Goal: Task Accomplishment & Management: Manage account settings

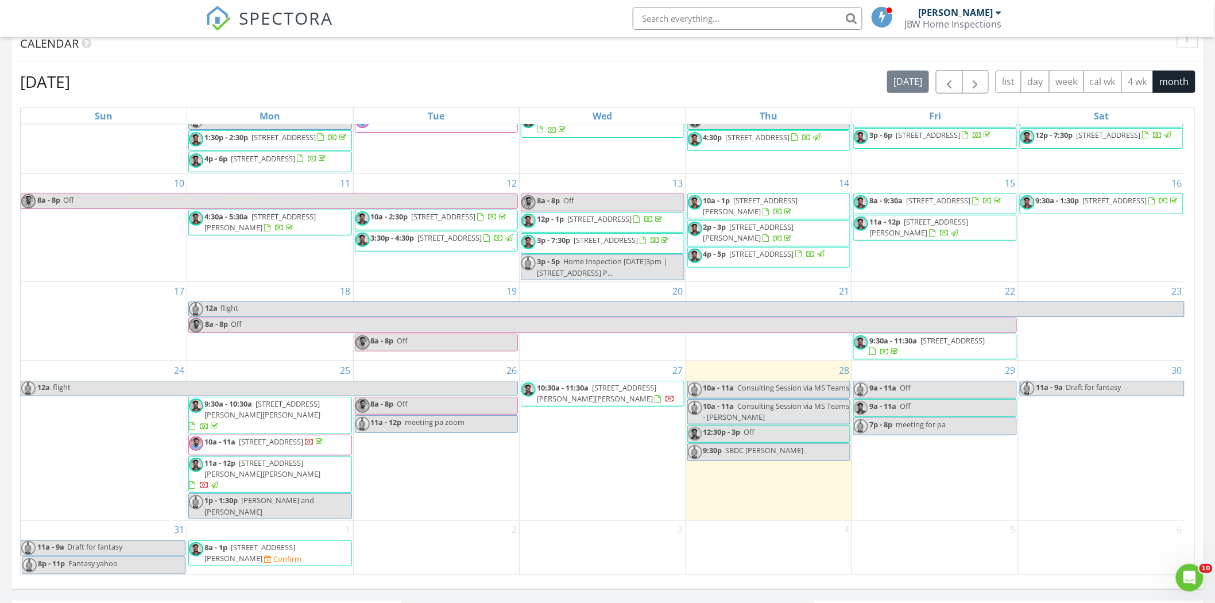
scroll to position [510, 0]
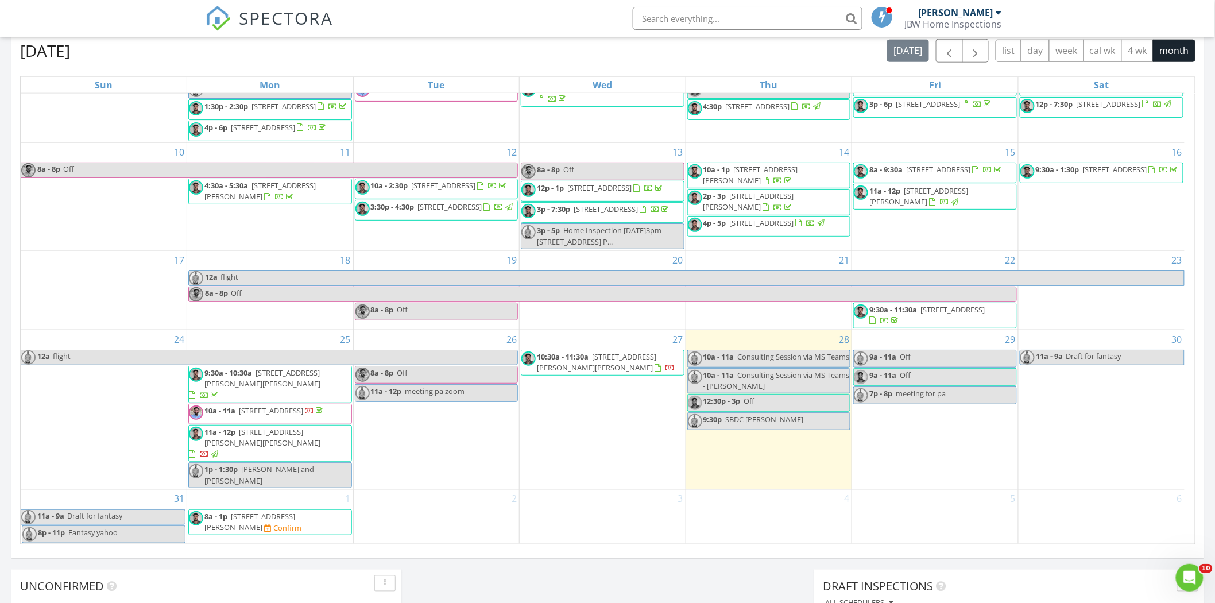
click at [618, 374] on span "10:30a - 11:30a 2412 Towery Trail, Lutz 33549" at bounding box center [602, 362] width 163 height 22
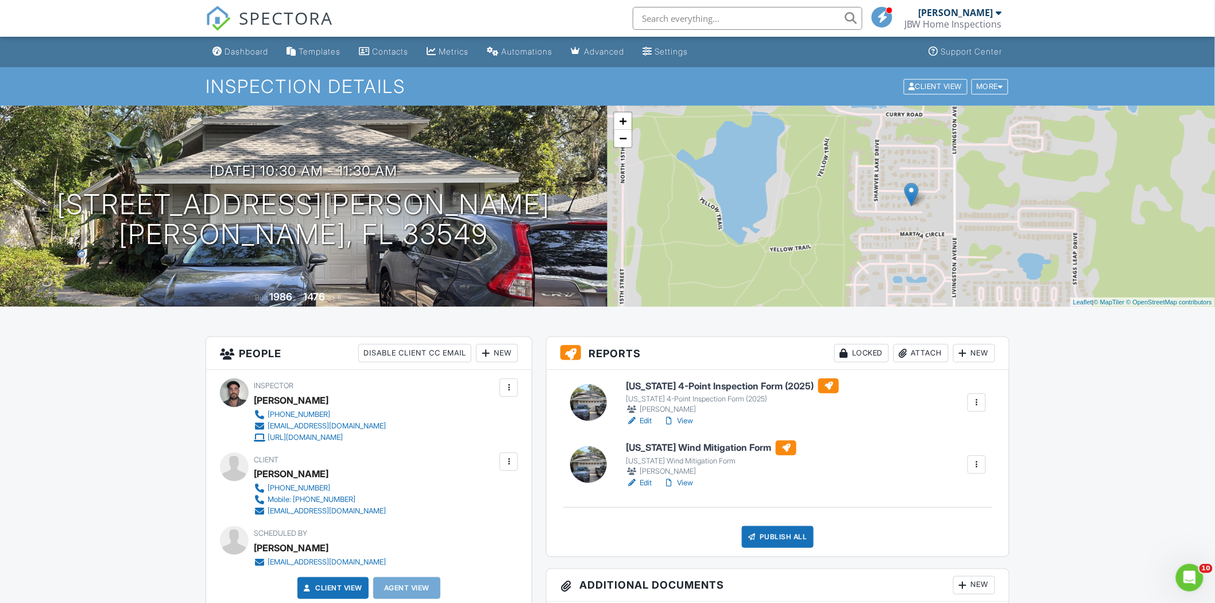
click at [685, 450] on h6 "Florida Wind Mitigation Form" at bounding box center [711, 447] width 171 height 15
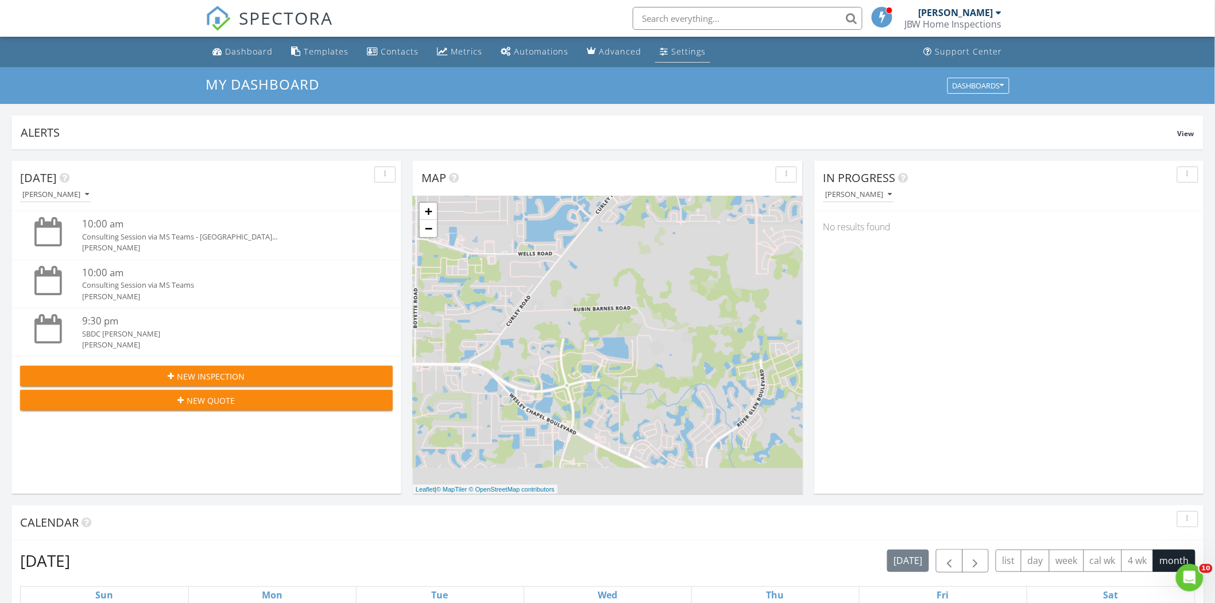
click at [686, 50] on div "Settings" at bounding box center [688, 51] width 34 height 11
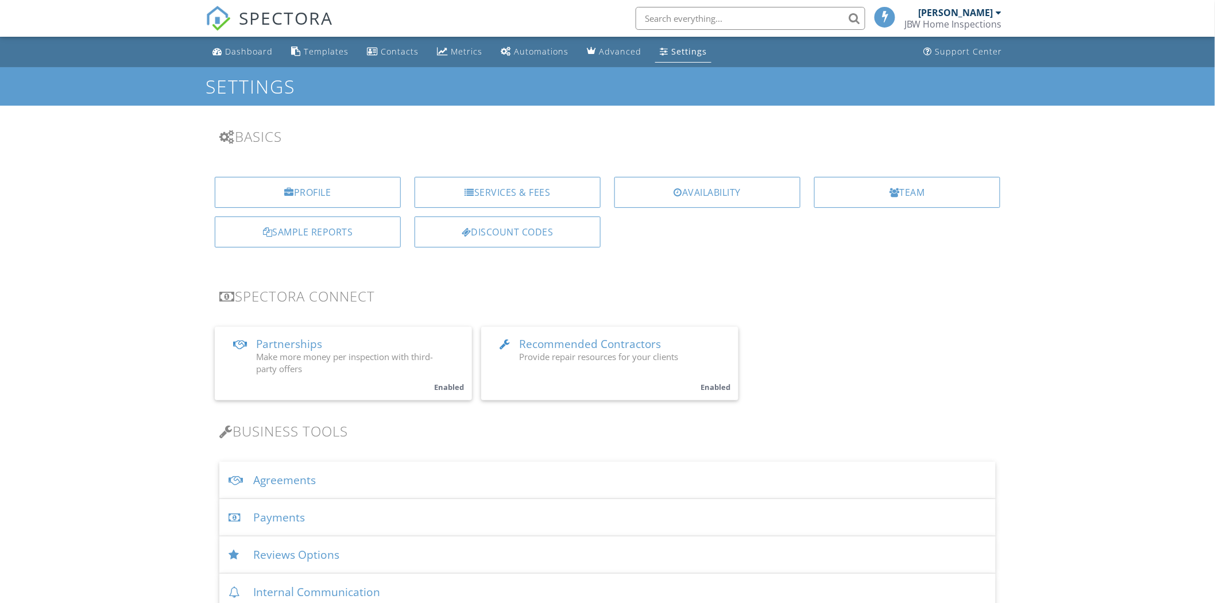
click at [349, 177] on div "Profile" at bounding box center [308, 192] width 186 height 31
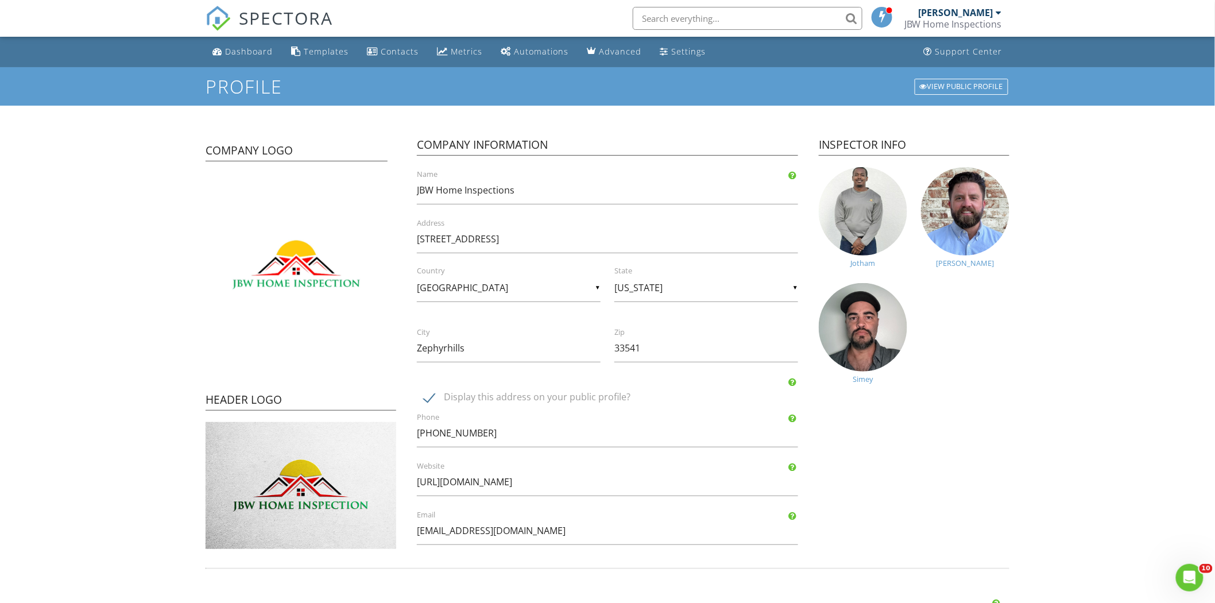
click at [868, 304] on img at bounding box center [863, 327] width 88 height 88
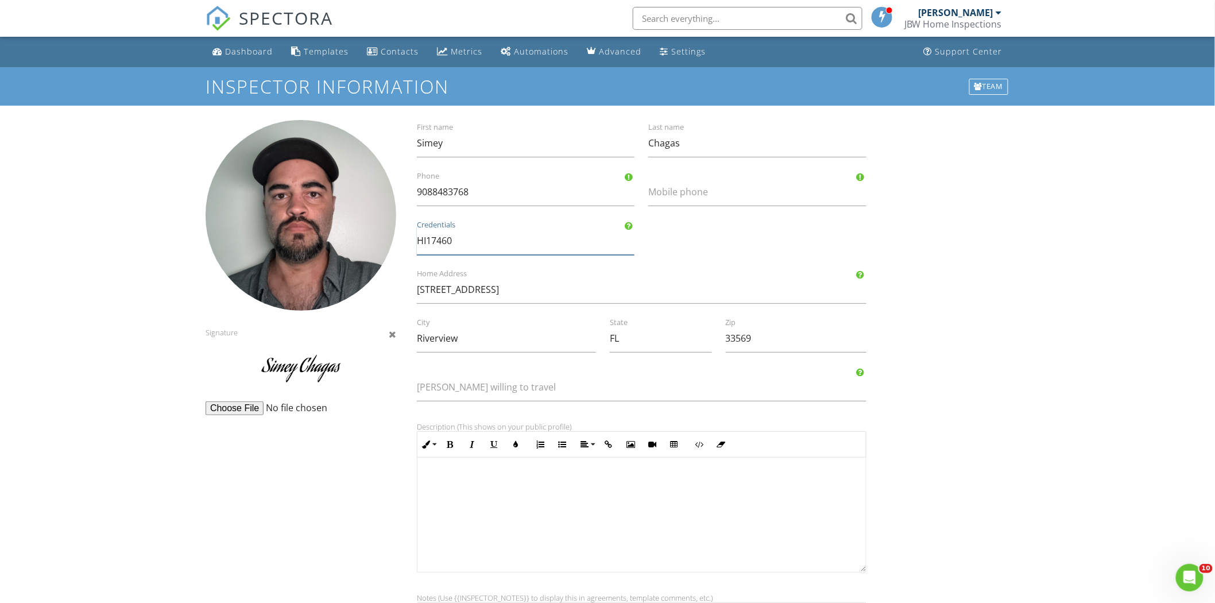
drag, startPoint x: 463, startPoint y: 243, endPoint x: 402, endPoint y: 241, distance: 60.9
click at [402, 241] on div "Signature [PERSON_NAME] First name Chagas Last name [PHONE_NUMBER] Phone Mobile…" at bounding box center [608, 467] width 818 height 695
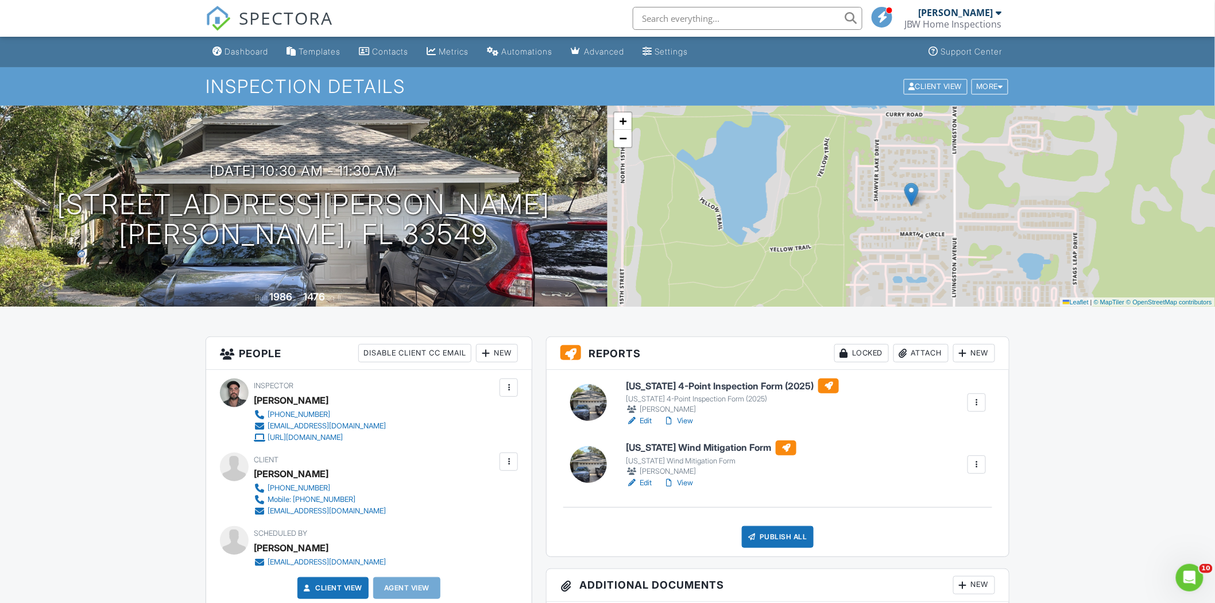
click at [680, 388] on h6 "Florida 4-Point Inspection Form (2025)" at bounding box center [732, 385] width 213 height 15
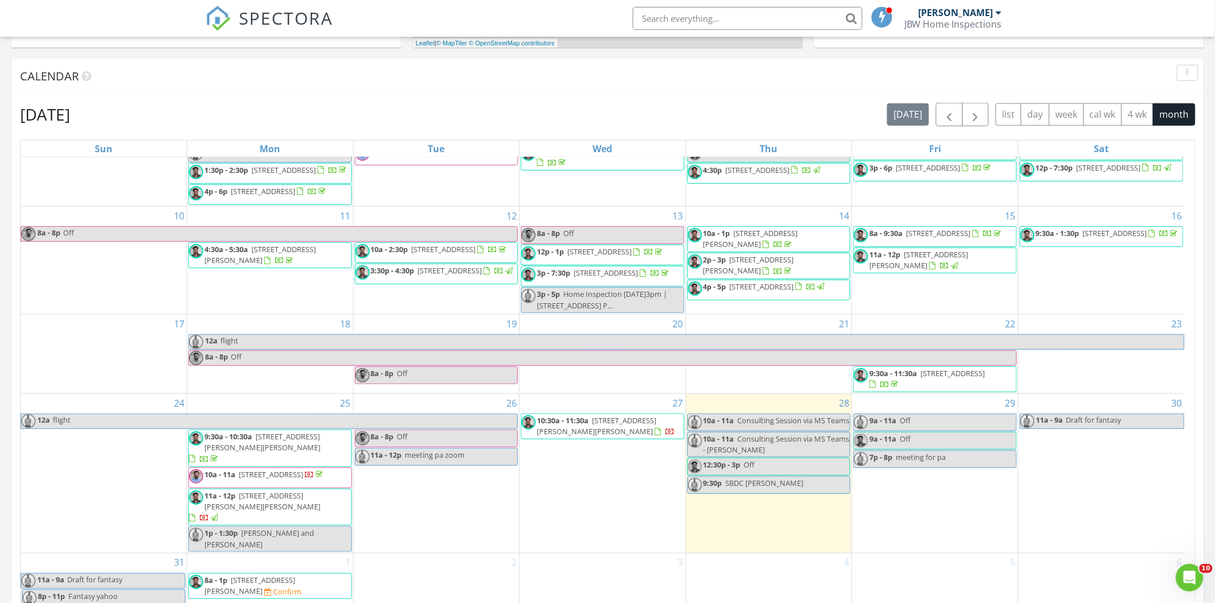
scroll to position [765, 0]
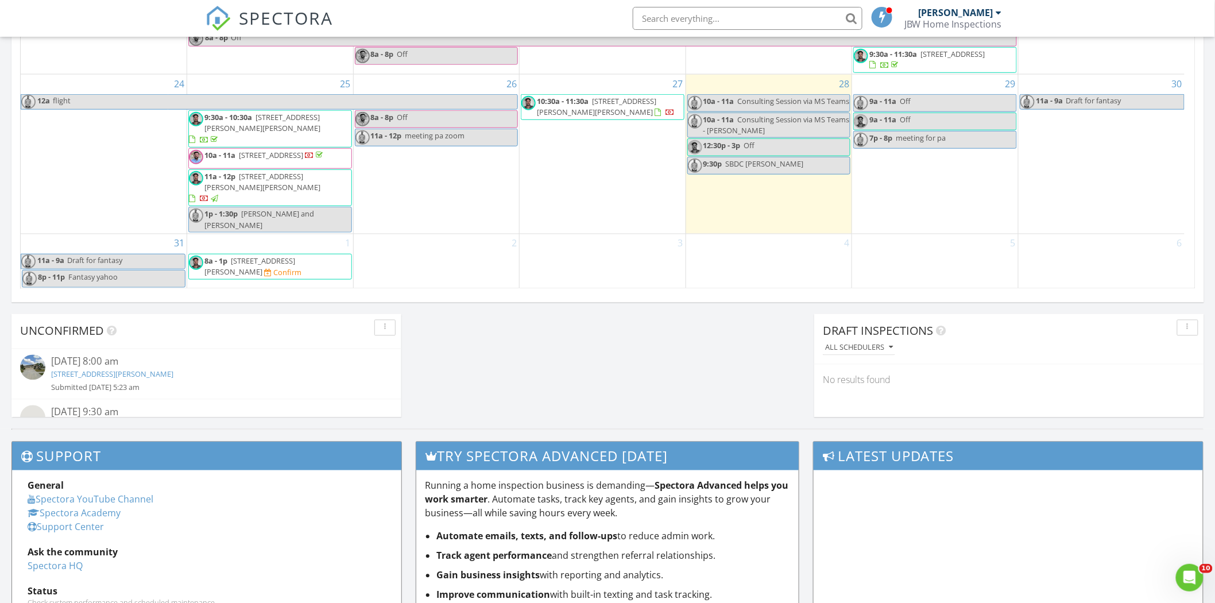
click at [779, 107] on div "10a - 11a Consulting Session via MS Teams" at bounding box center [769, 101] width 162 height 11
click at [774, 151] on div "Update Event Name Consulting Session via MS Teams Description Jotham Brown arro…" at bounding box center [607, 301] width 1215 height 603
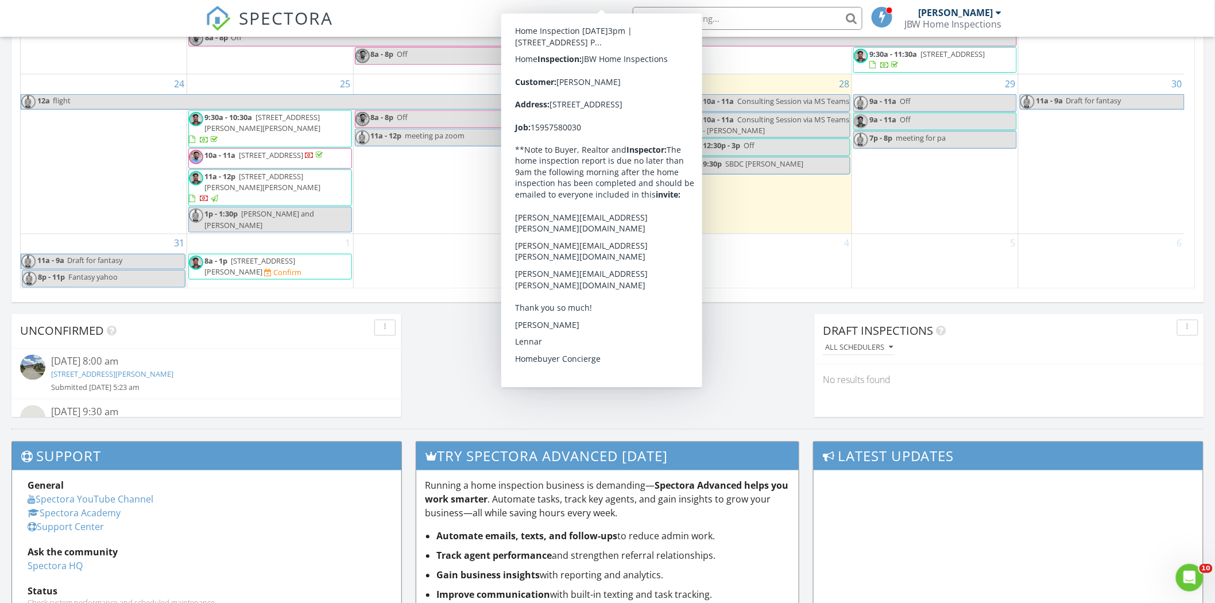
scroll to position [171, 0]
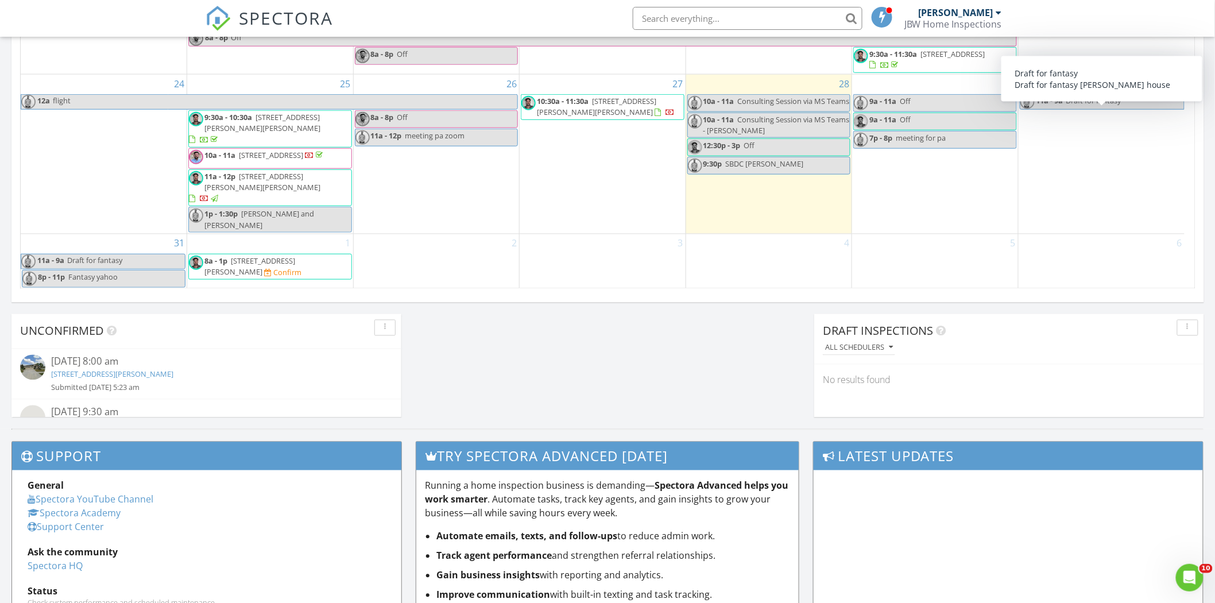
click at [1081, 106] on span "Draft for fantasy" at bounding box center [1093, 100] width 55 height 10
select select "7"
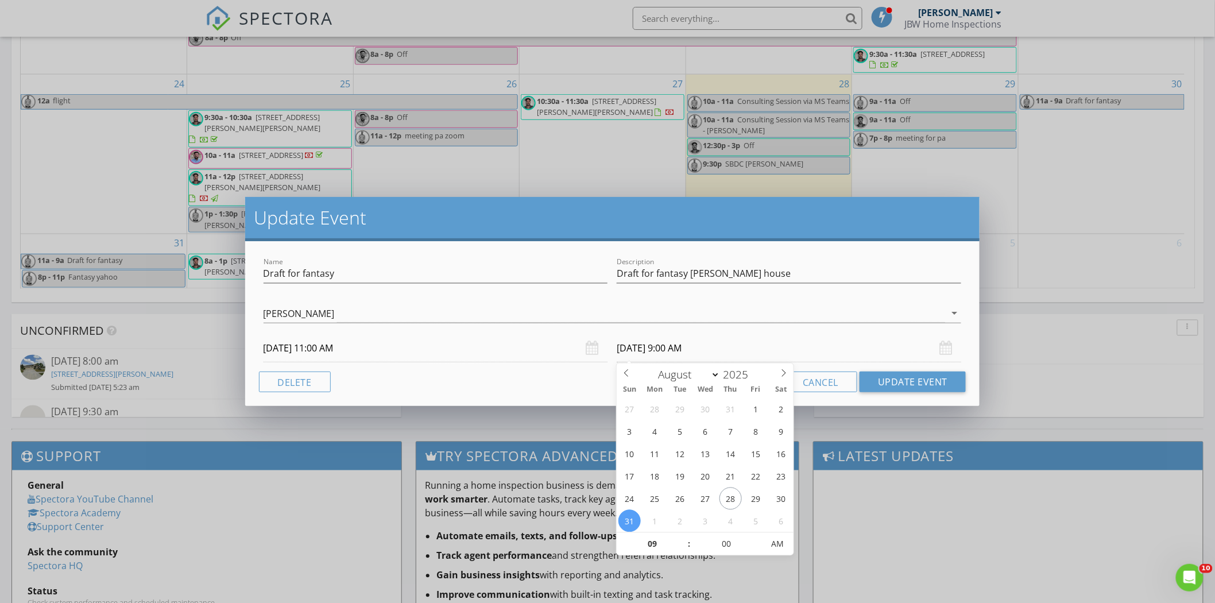
click at [697, 350] on input "08/31/2025 9:00 AM" at bounding box center [789, 348] width 345 height 28
type input "08/30/2025 9:00 PM"
click at [776, 536] on span "PM" at bounding box center [778, 544] width 32 height 23
click at [580, 389] on div "Cancel Update Event" at bounding box center [612, 382] width 707 height 21
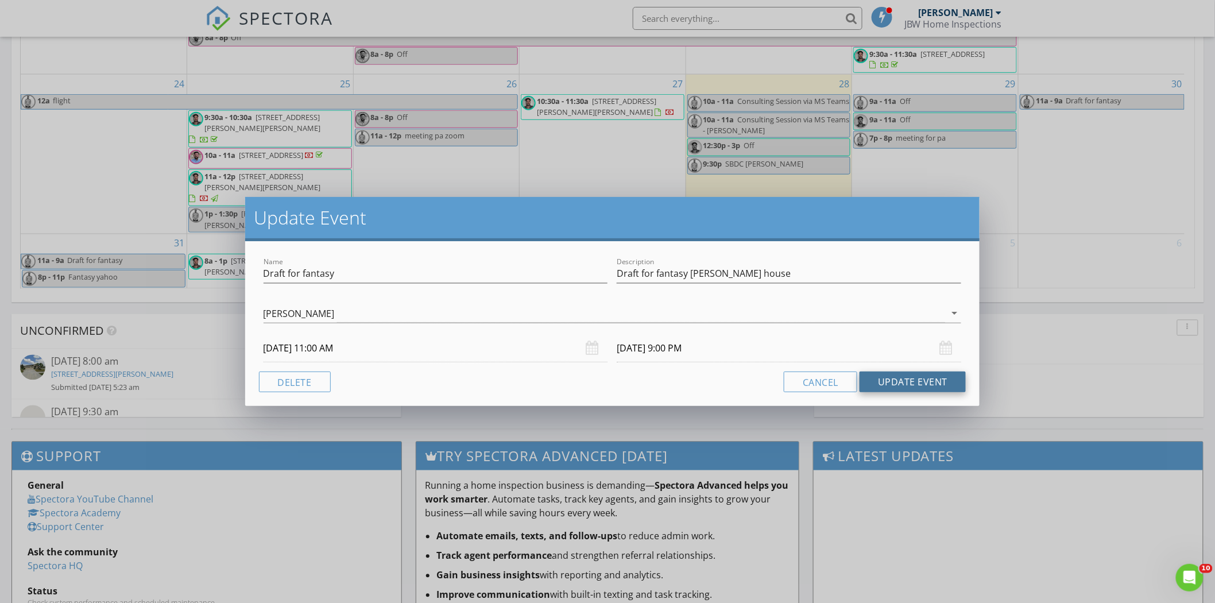
click at [876, 383] on button "Update Event" at bounding box center [913, 382] width 106 height 21
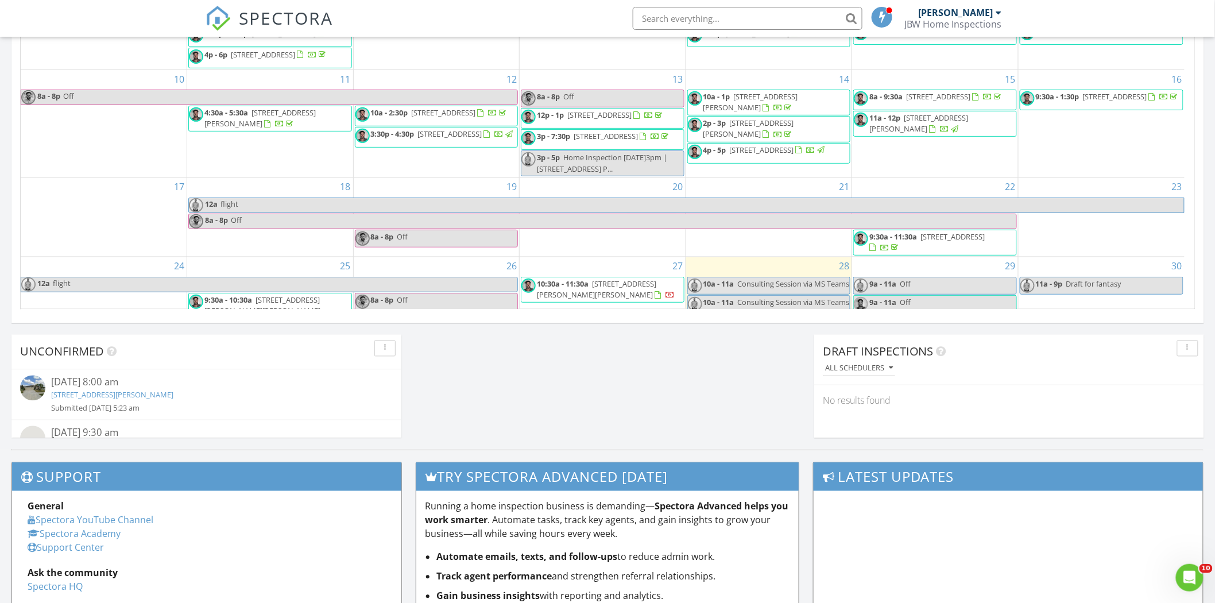
scroll to position [163, 0]
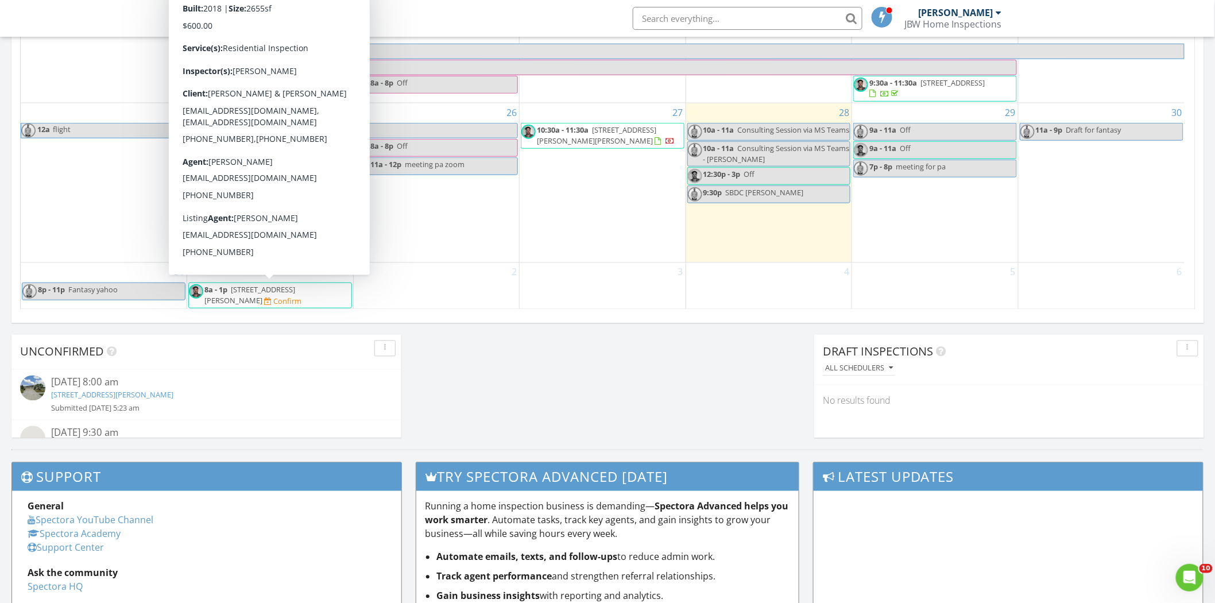
click at [295, 291] on span "[STREET_ADDRESS][PERSON_NAME]" at bounding box center [249, 294] width 91 height 21
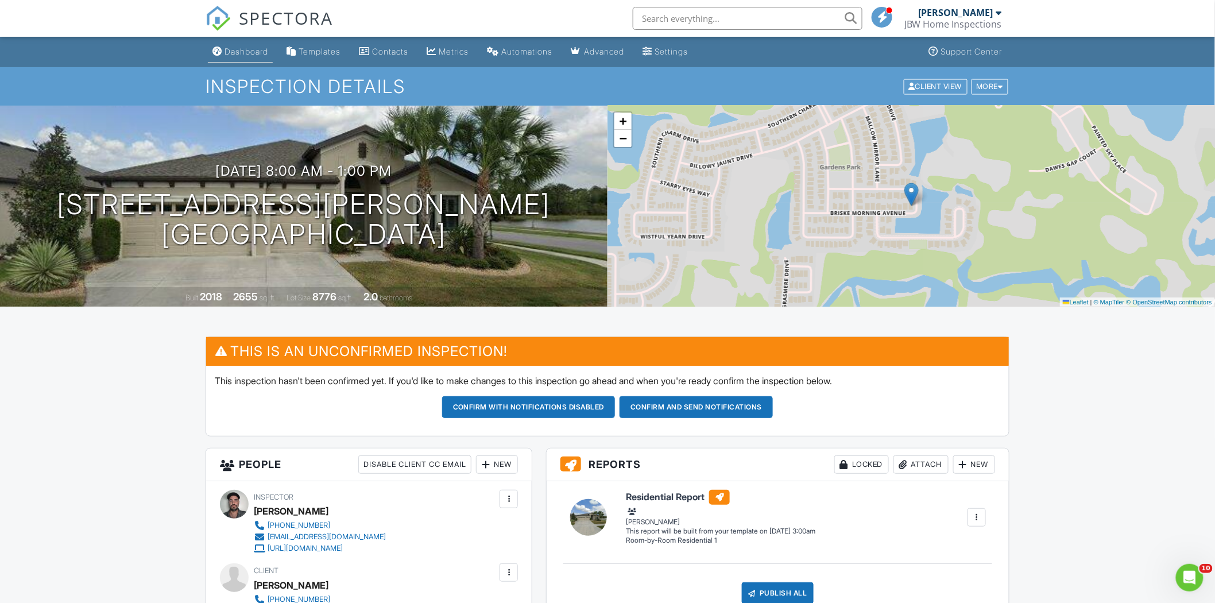
click at [243, 57] on link "Dashboard" at bounding box center [240, 51] width 65 height 21
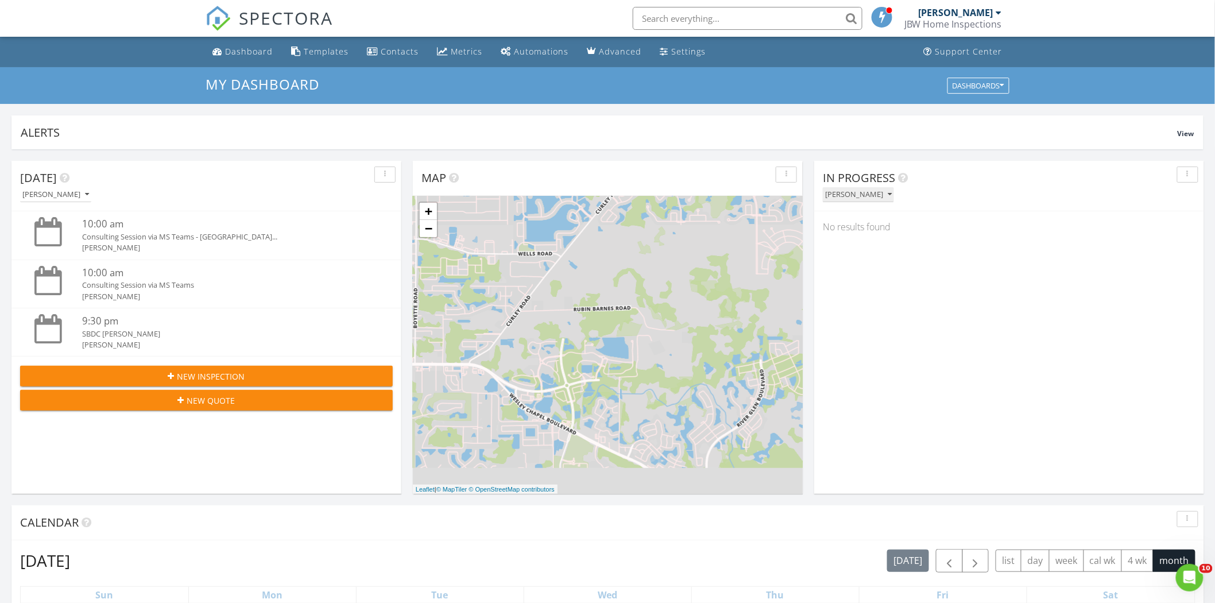
click at [864, 196] on div "[PERSON_NAME]" at bounding box center [858, 195] width 67 height 8
click at [866, 221] on div "All Inspectors" at bounding box center [867, 220] width 71 height 14
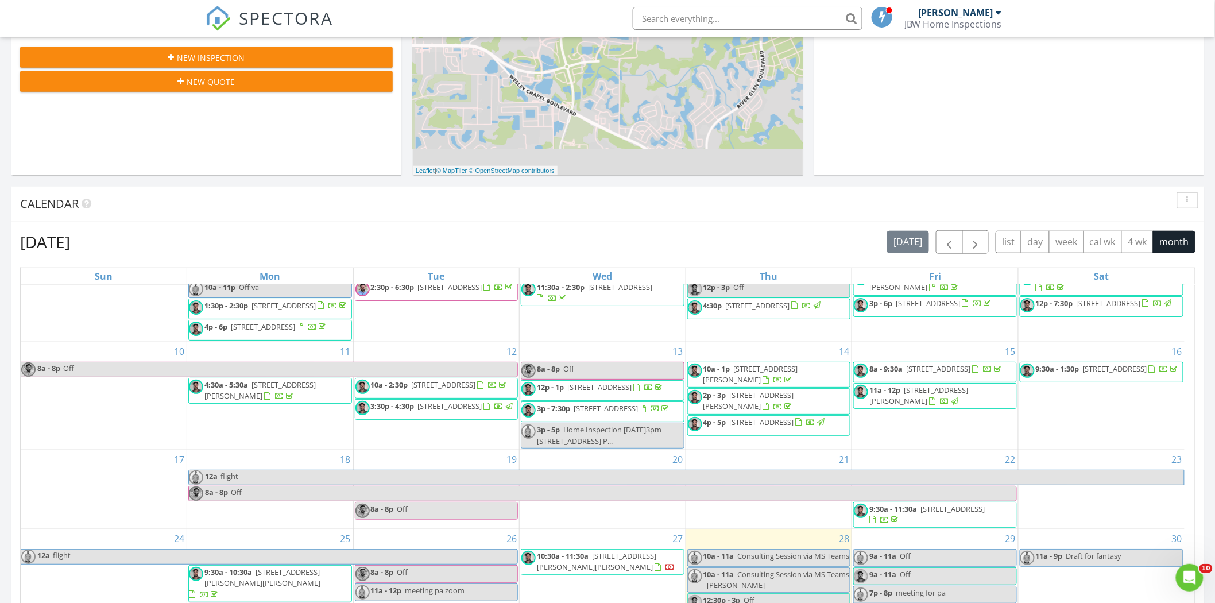
scroll to position [163, 0]
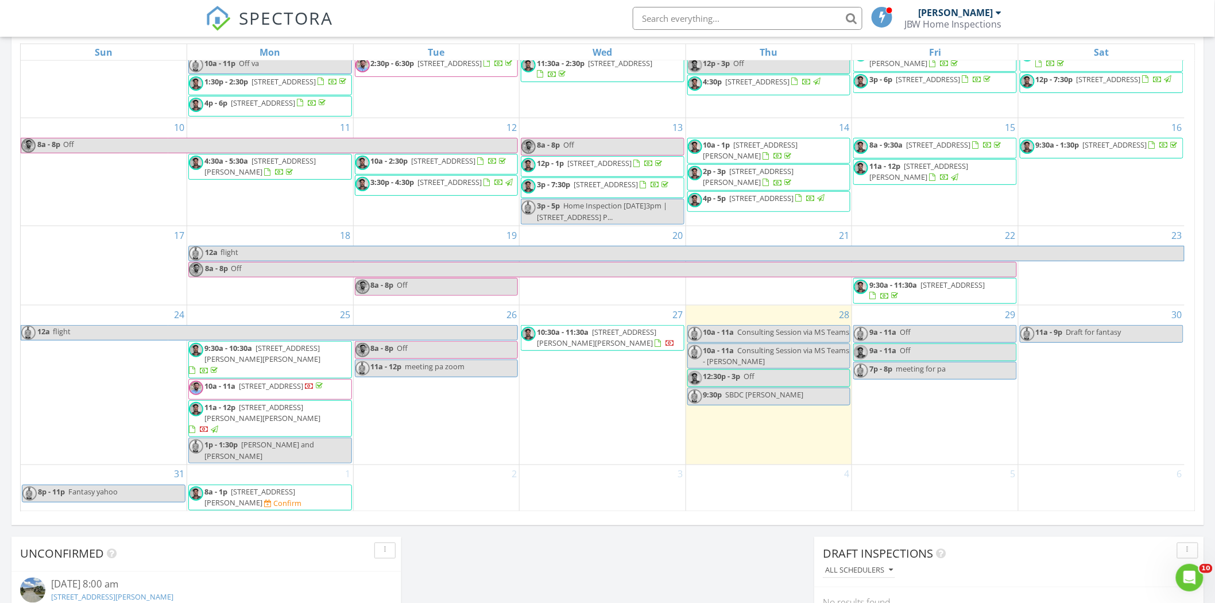
scroll to position [546, 0]
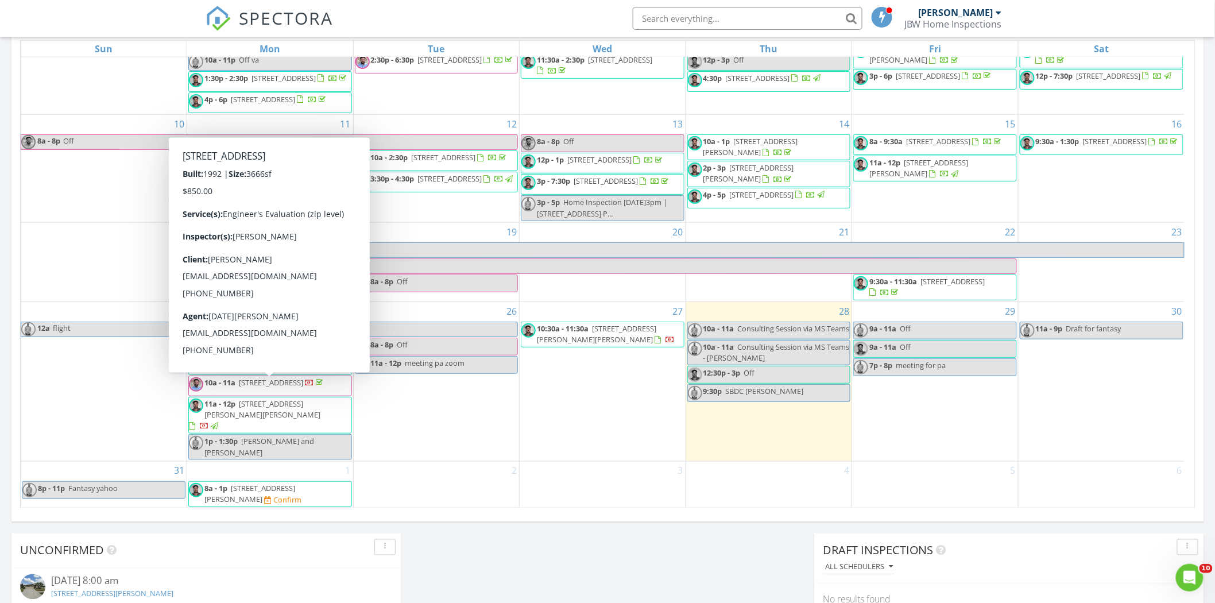
click at [305, 388] on div at bounding box center [309, 383] width 9 height 9
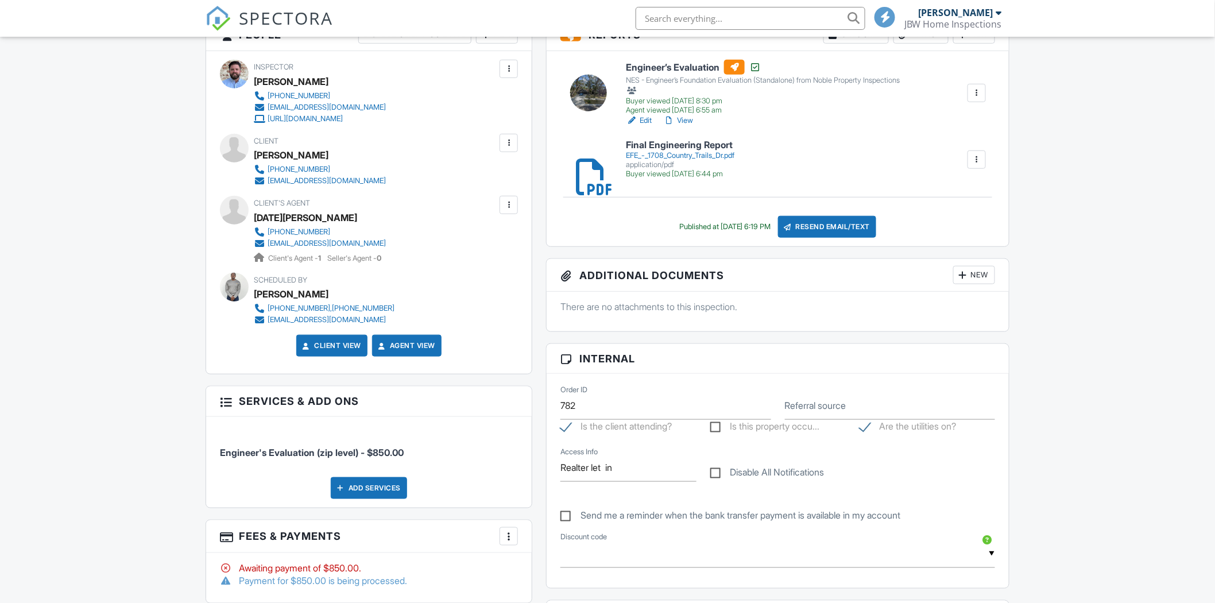
scroll to position [64, 0]
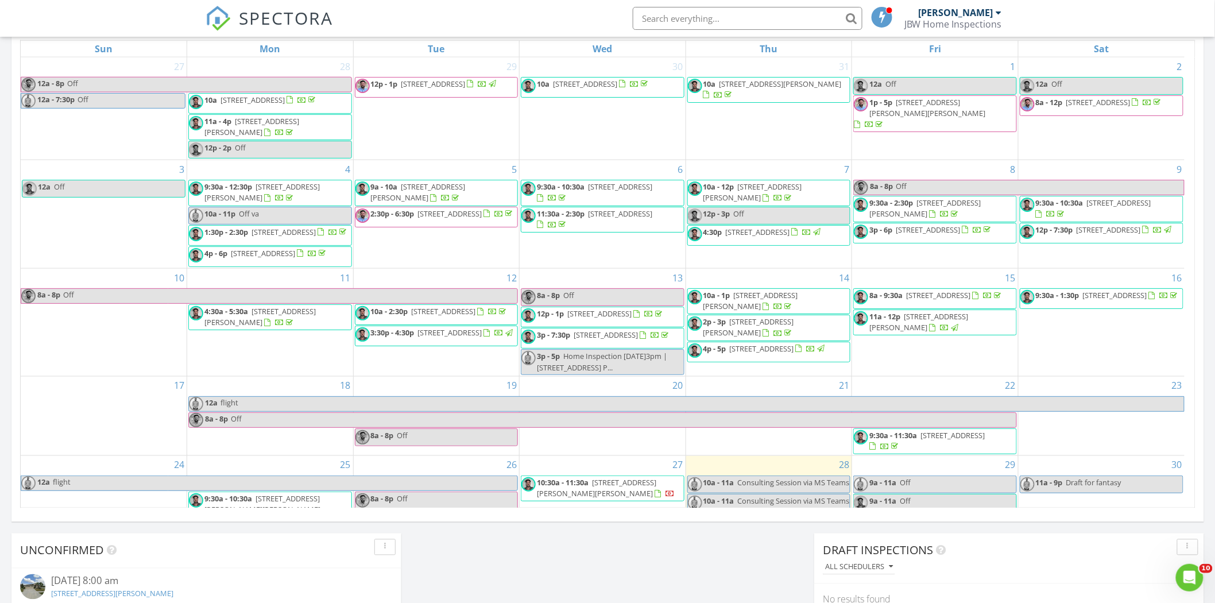
scroll to position [163, 0]
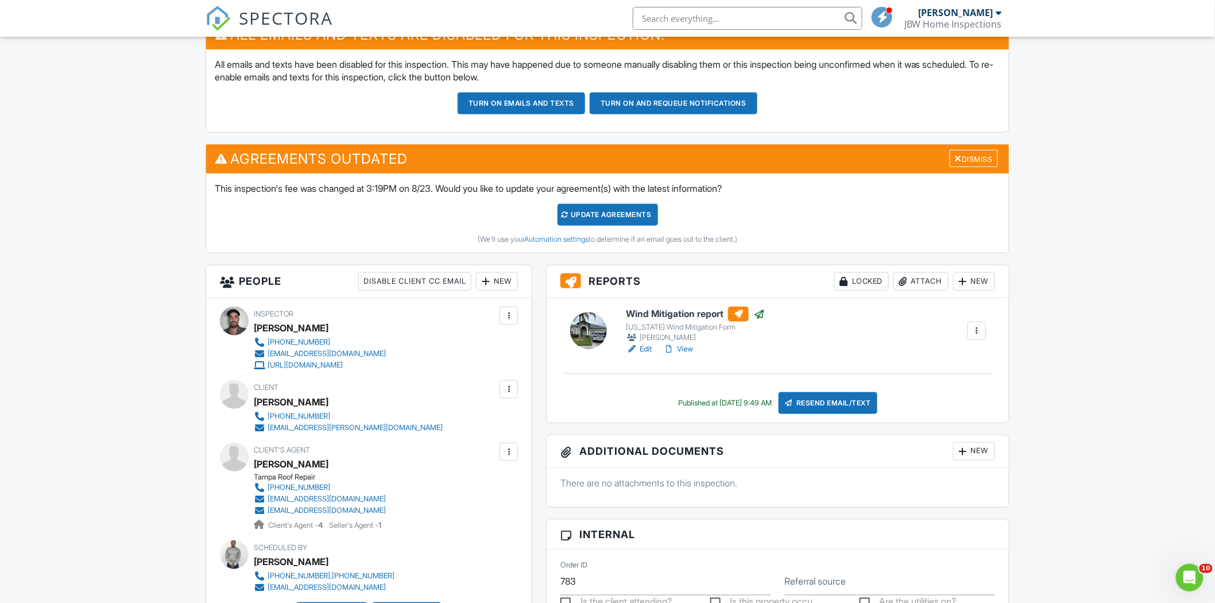
scroll to position [127, 0]
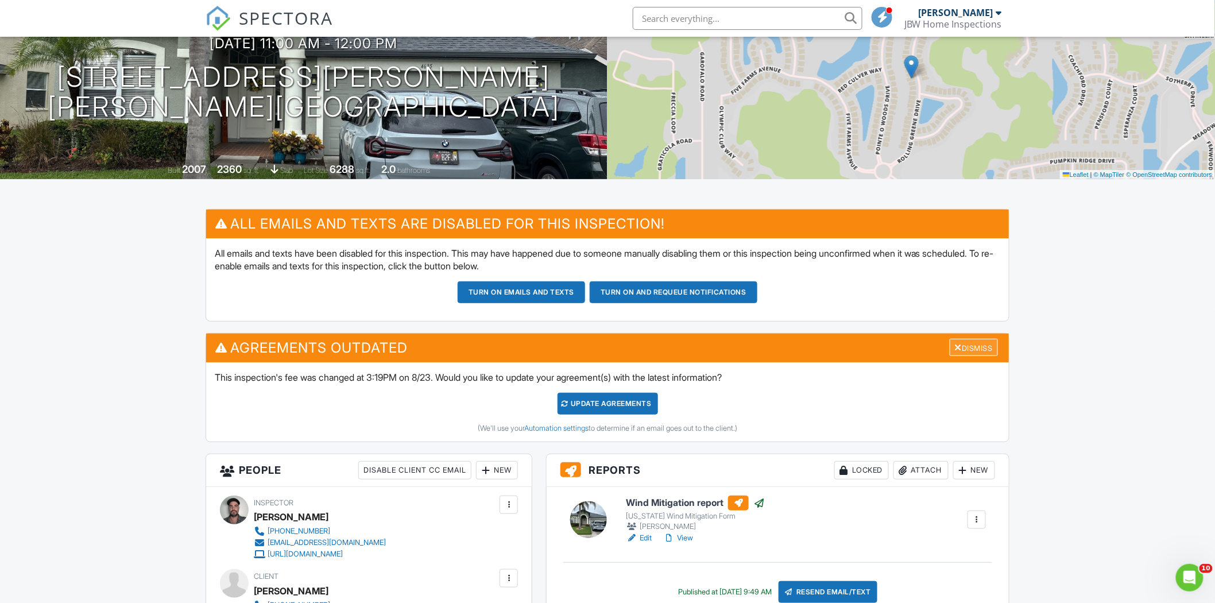
click at [961, 347] on div "Dismiss" at bounding box center [974, 348] width 48 height 18
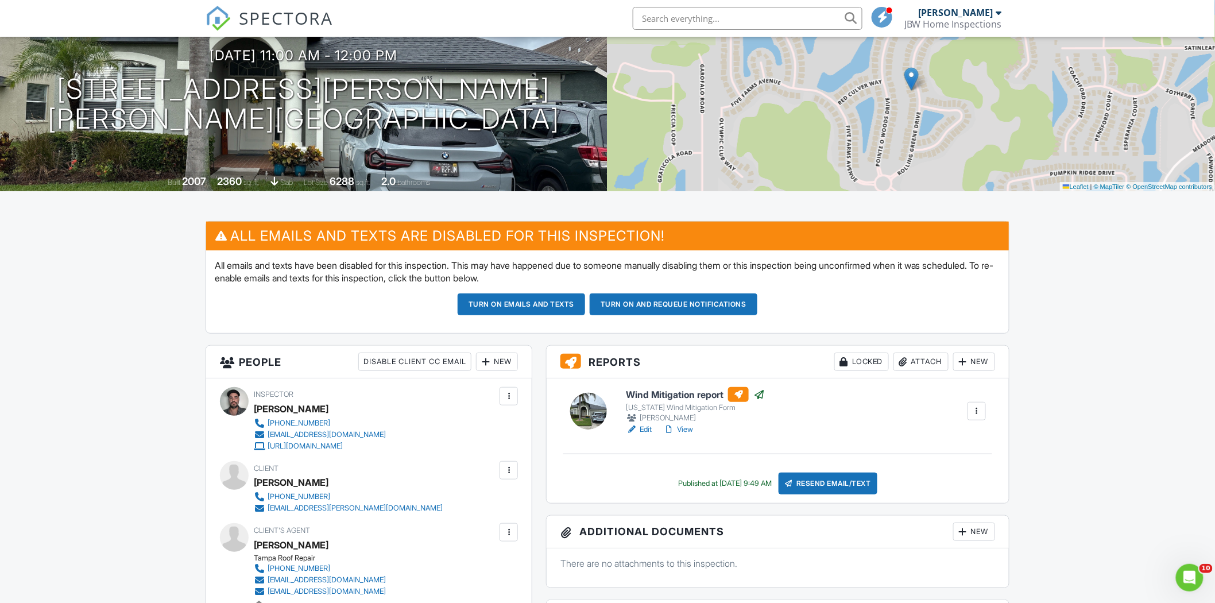
scroll to position [0, 0]
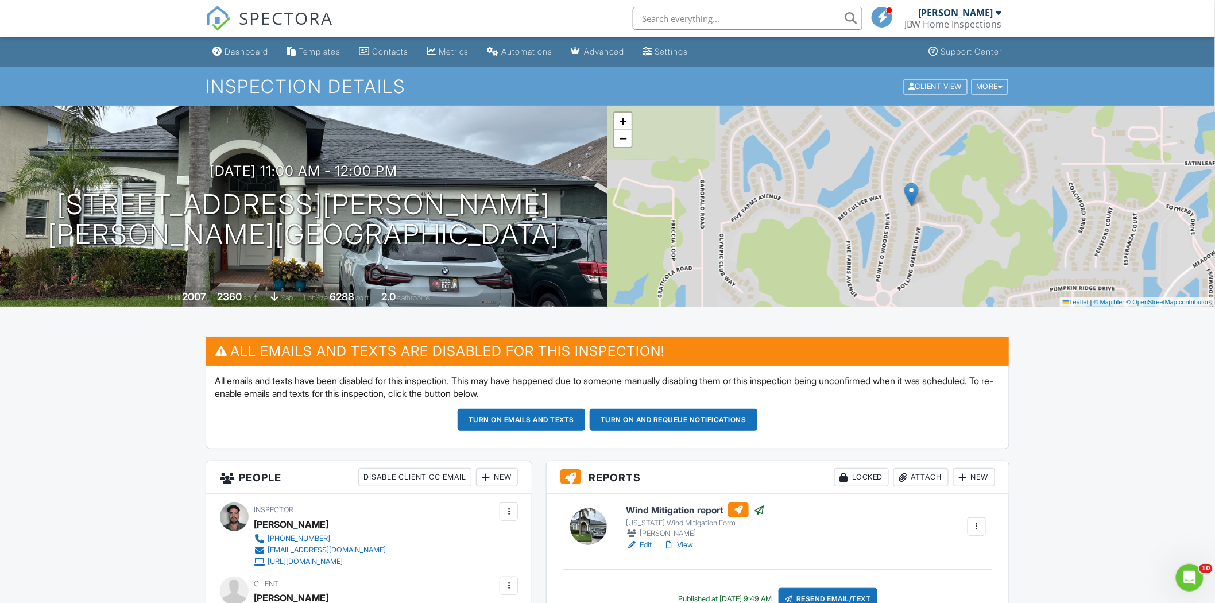
click at [242, 48] on div "Dashboard" at bounding box center [247, 52] width 44 height 10
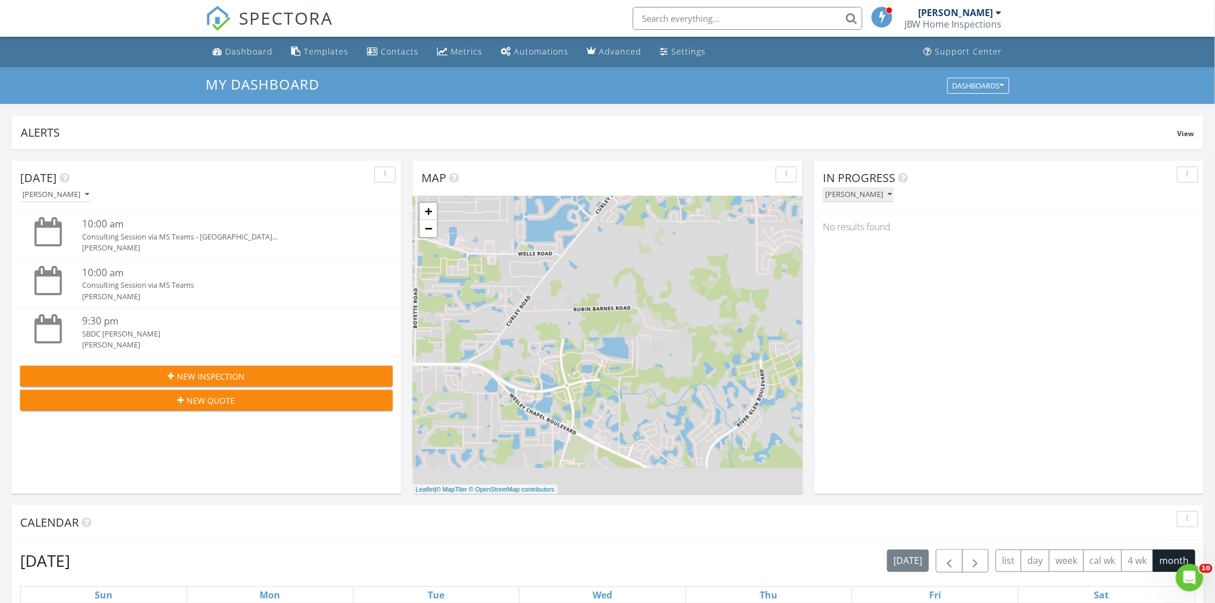
click at [852, 188] on button "[PERSON_NAME]" at bounding box center [858, 195] width 71 height 16
click at [858, 215] on div "All Inspectors" at bounding box center [867, 220] width 71 height 14
click at [877, 234] on link "[STREET_ADDRESS][PERSON_NAME]" at bounding box center [915, 236] width 122 height 10
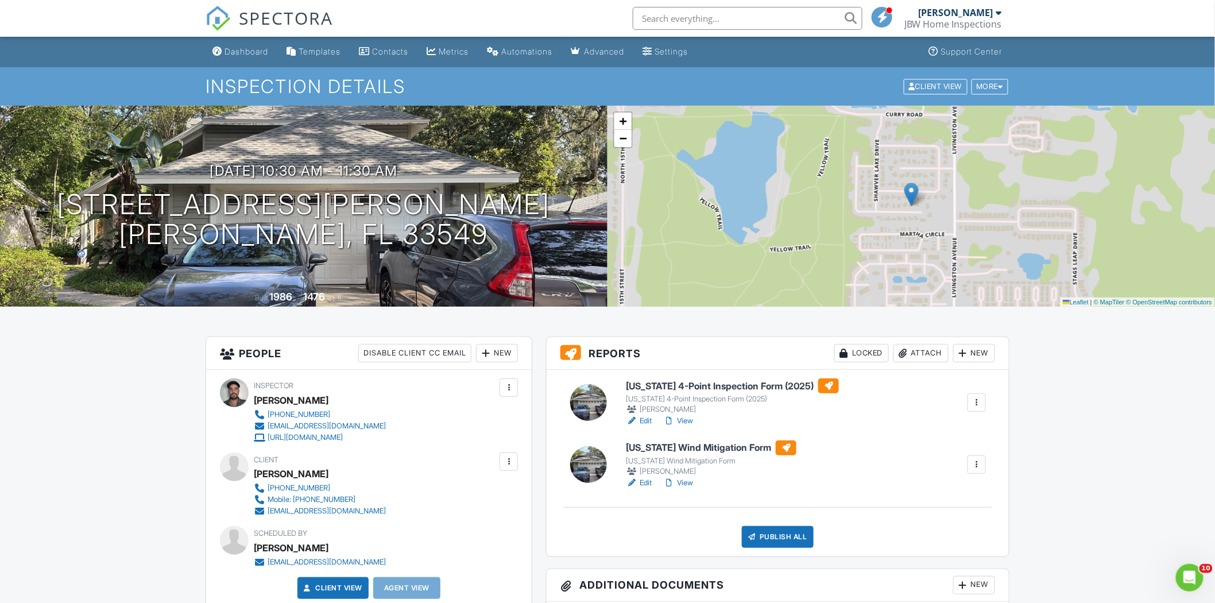
click at [693, 392] on h6 "[US_STATE] 4-Point Inspection Form (2025)" at bounding box center [732, 385] width 213 height 15
